Goal: Information Seeking & Learning: Check status

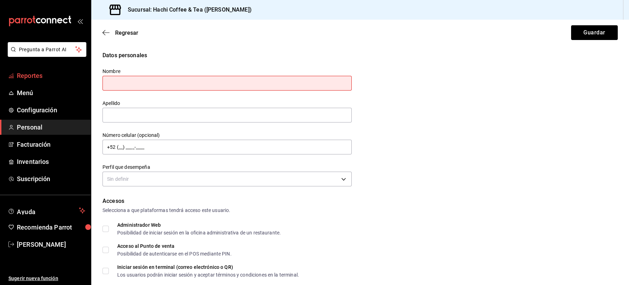
click at [35, 75] on span "Reportes" at bounding box center [51, 75] width 68 height 9
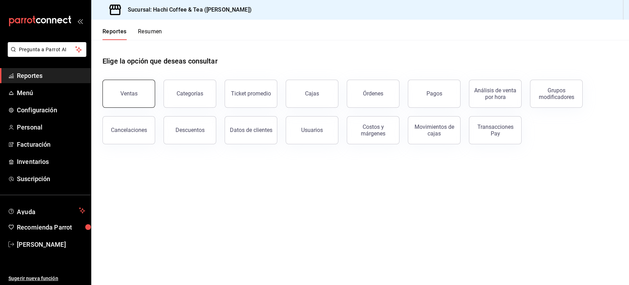
click at [136, 97] on button "Ventas" at bounding box center [128, 94] width 53 height 28
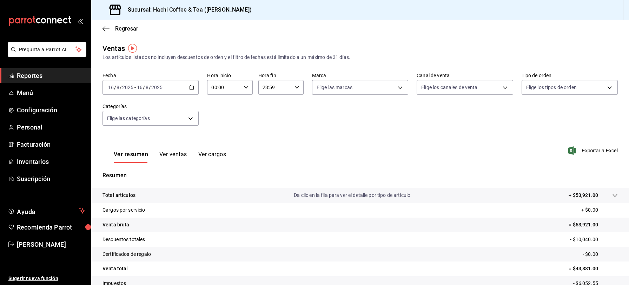
click at [28, 78] on span "Reportes" at bounding box center [51, 75] width 68 height 9
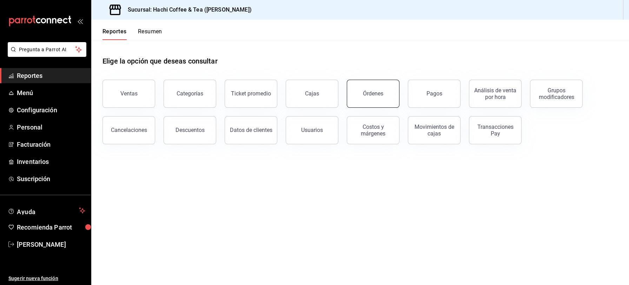
click at [369, 101] on button "Órdenes" at bounding box center [373, 94] width 53 height 28
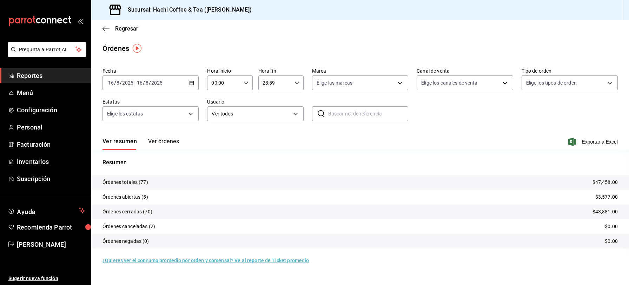
click at [163, 143] on button "Ver órdenes" at bounding box center [163, 144] width 31 height 12
